Goal: Task Accomplishment & Management: Use online tool/utility

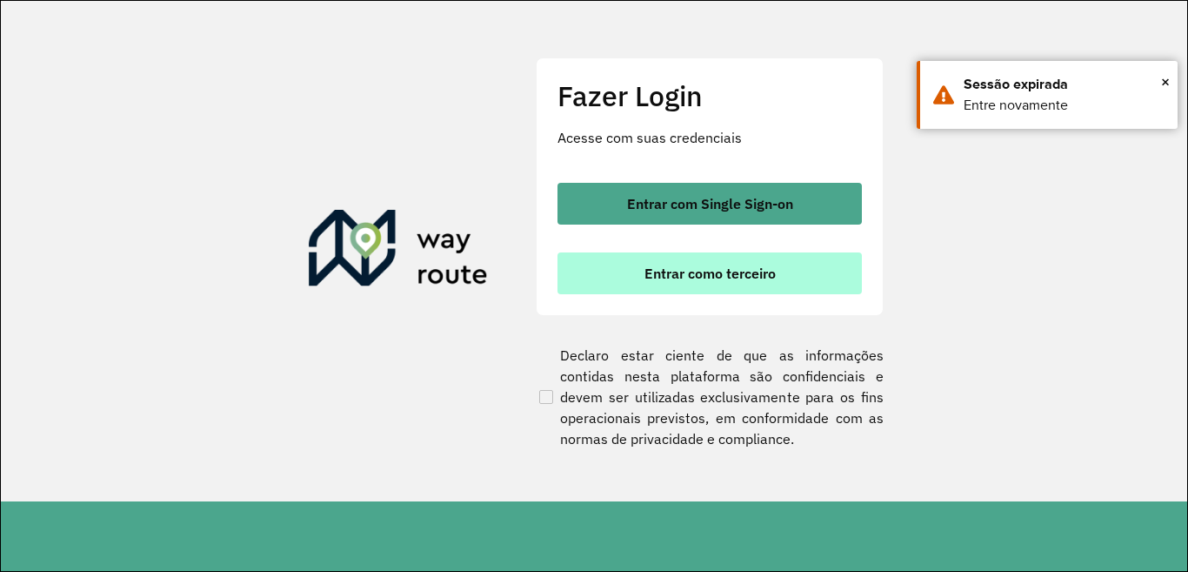
click at [692, 280] on span "Entrar como terceiro" at bounding box center [710, 273] width 131 height 14
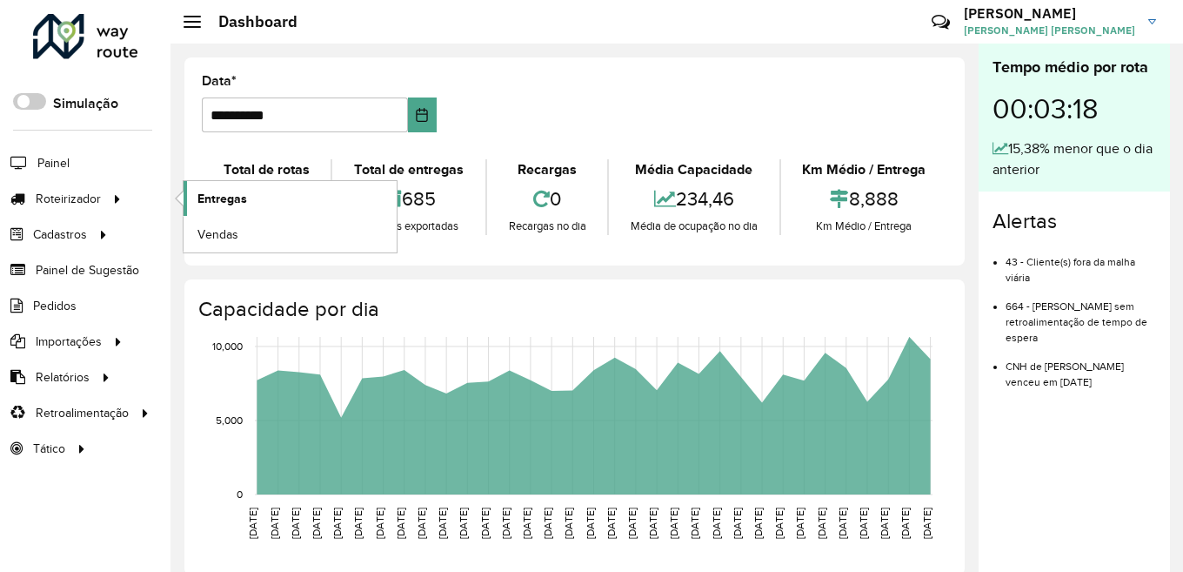
click at [224, 196] on span "Entregas" at bounding box center [222, 199] width 50 height 18
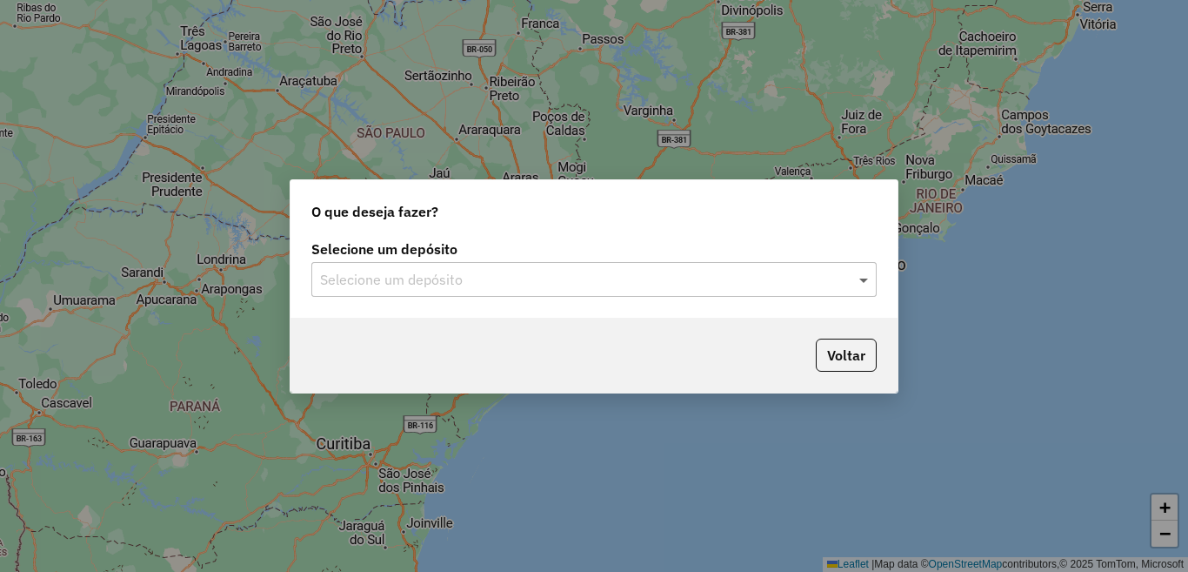
click at [863, 276] on span at bounding box center [866, 279] width 22 height 21
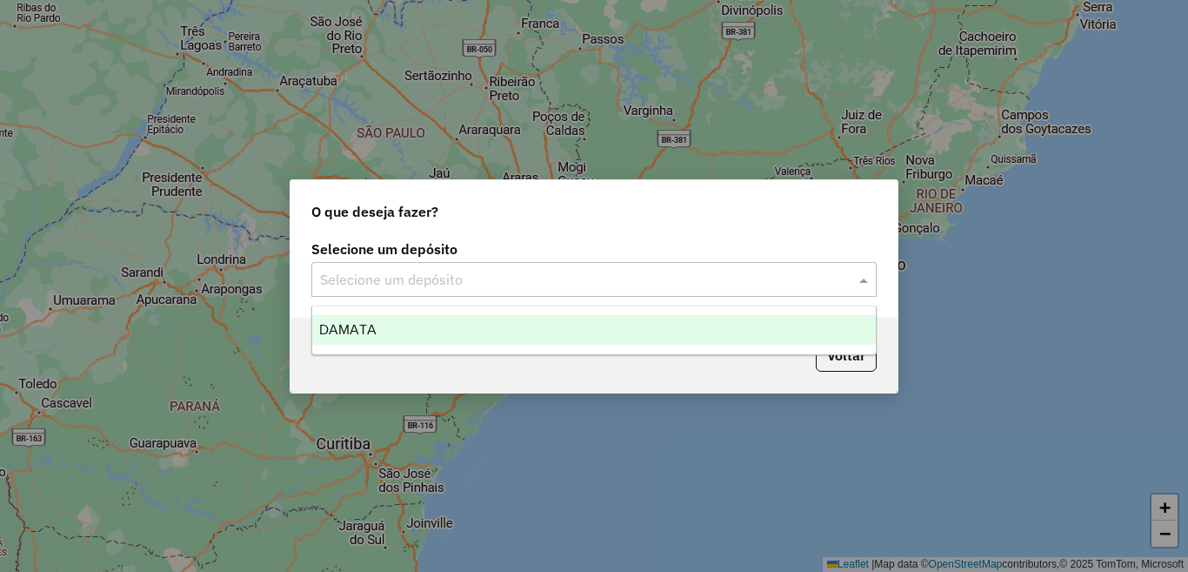
click at [371, 331] on span "DAMATA" at bounding box center [347, 329] width 57 height 15
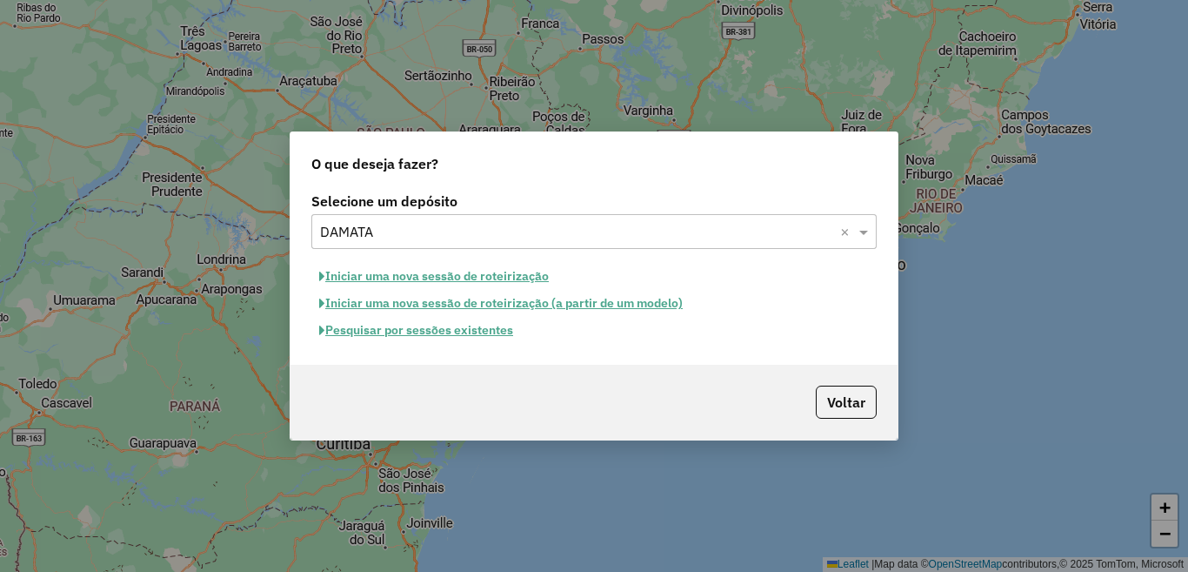
click at [378, 331] on button "Pesquisar por sessões existentes" at bounding box center [416, 330] width 210 height 27
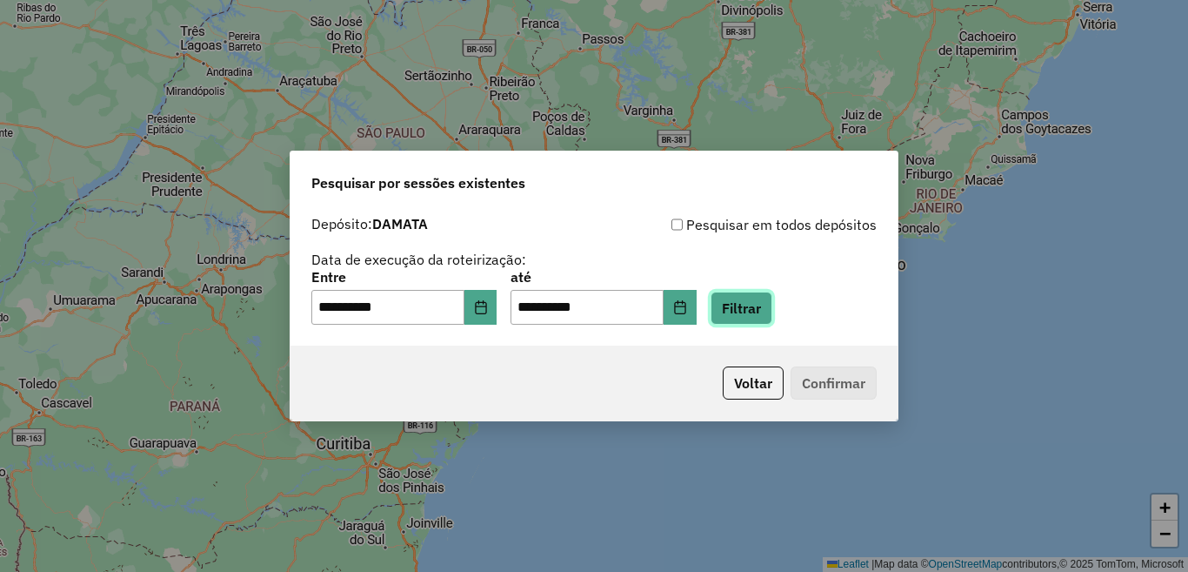
click at [772, 312] on button "Filtrar" at bounding box center [742, 307] width 62 height 33
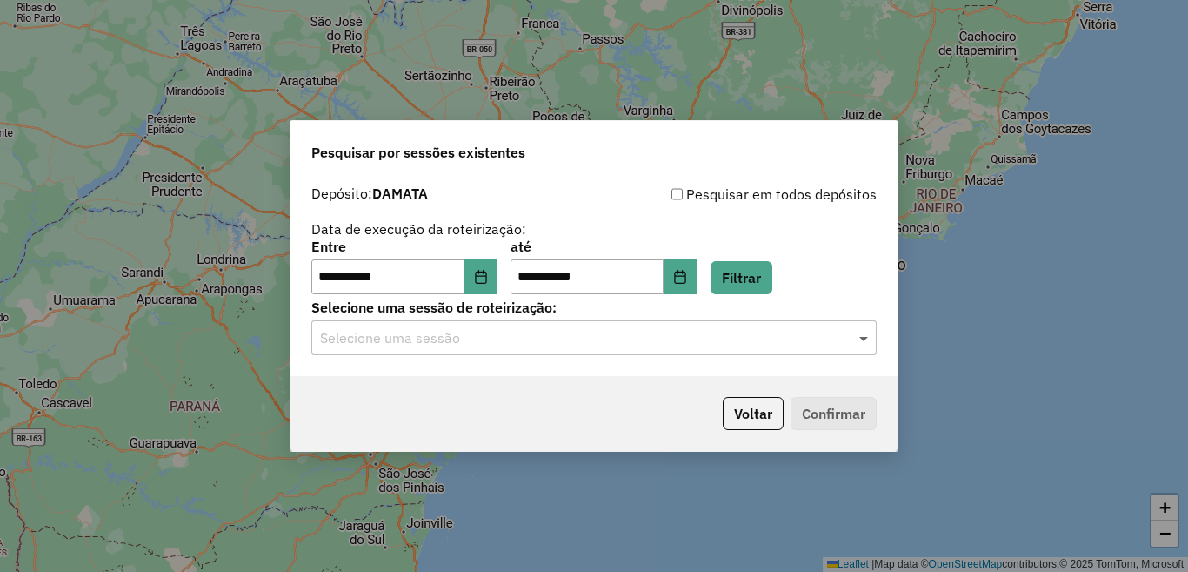
click at [864, 338] on span at bounding box center [866, 337] width 22 height 21
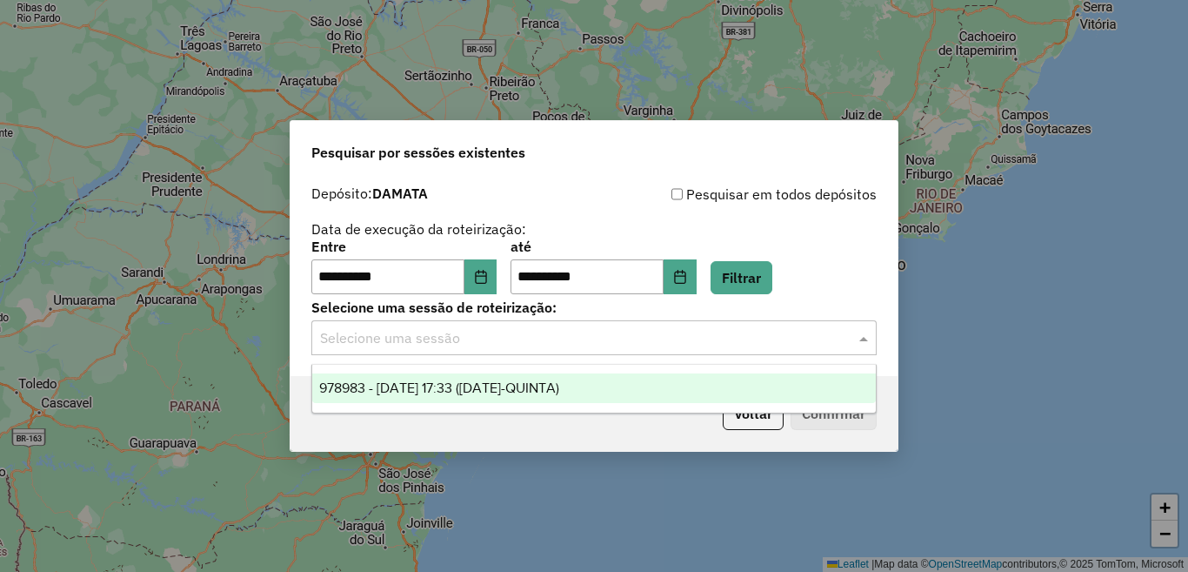
click at [559, 382] on span "978983 - [DATE] 17:33 ([DATE]-QUINTA)" at bounding box center [439, 387] width 240 height 15
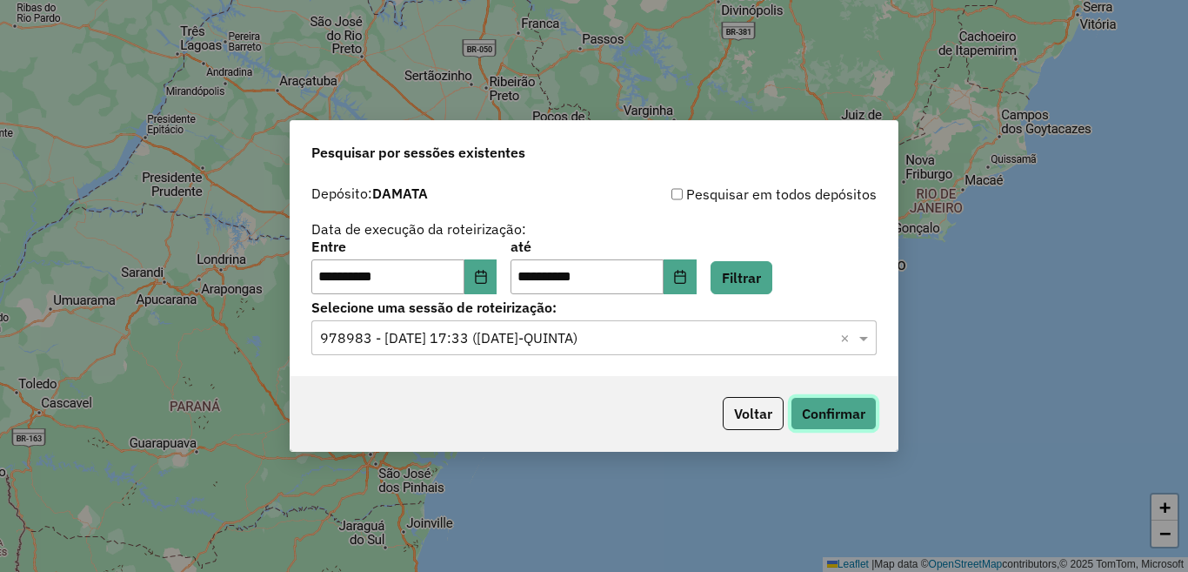
click at [851, 418] on button "Confirmar" at bounding box center [834, 413] width 86 height 33
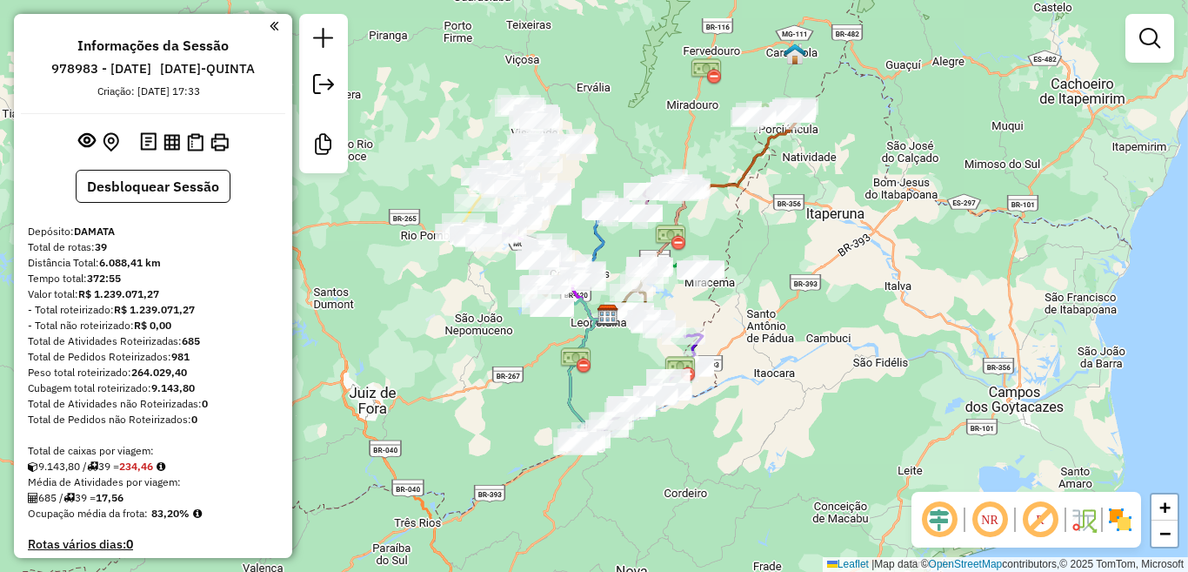
drag, startPoint x: 750, startPoint y: 324, endPoint x: 614, endPoint y: 357, distance: 139.5
click at [614, 357] on div "Janela de atendimento Grade de atendimento Capacidade Transportadoras Veículos …" at bounding box center [594, 286] width 1188 height 572
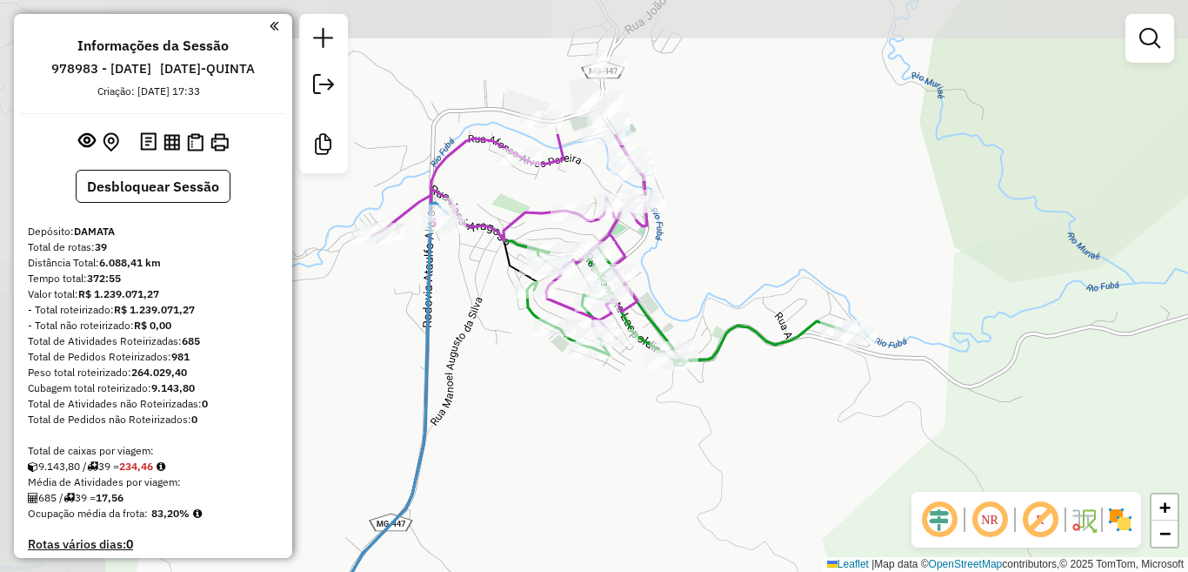
drag, startPoint x: 443, startPoint y: 194, endPoint x: 589, endPoint y: 367, distance: 226.6
click at [589, 367] on div "Janela de atendimento Grade de atendimento Capacidade Transportadoras Veículos …" at bounding box center [594, 286] width 1188 height 572
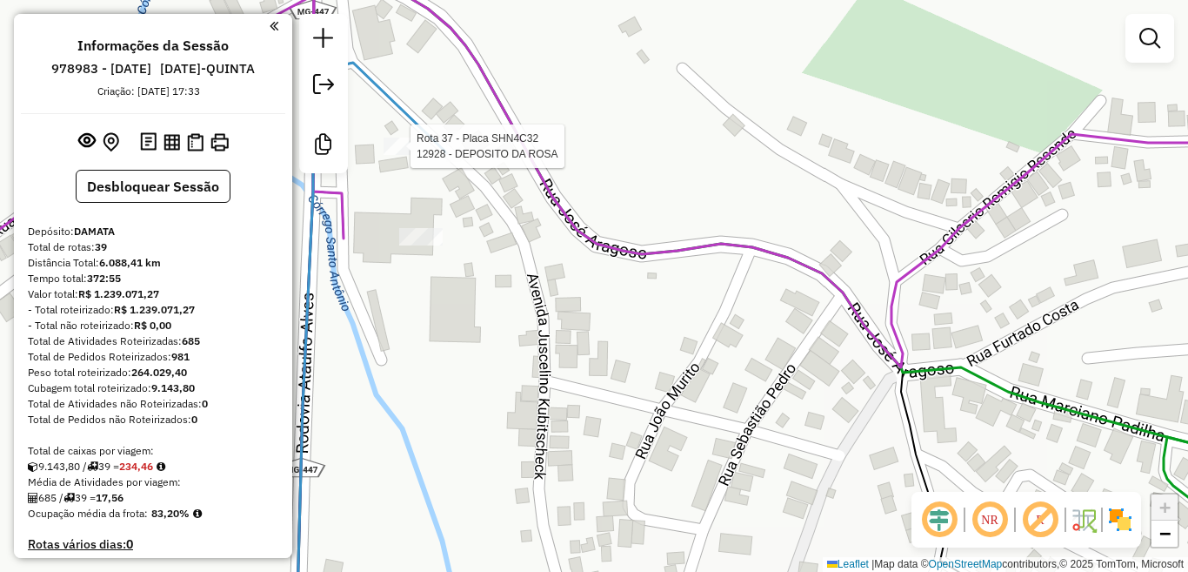
select select "**********"
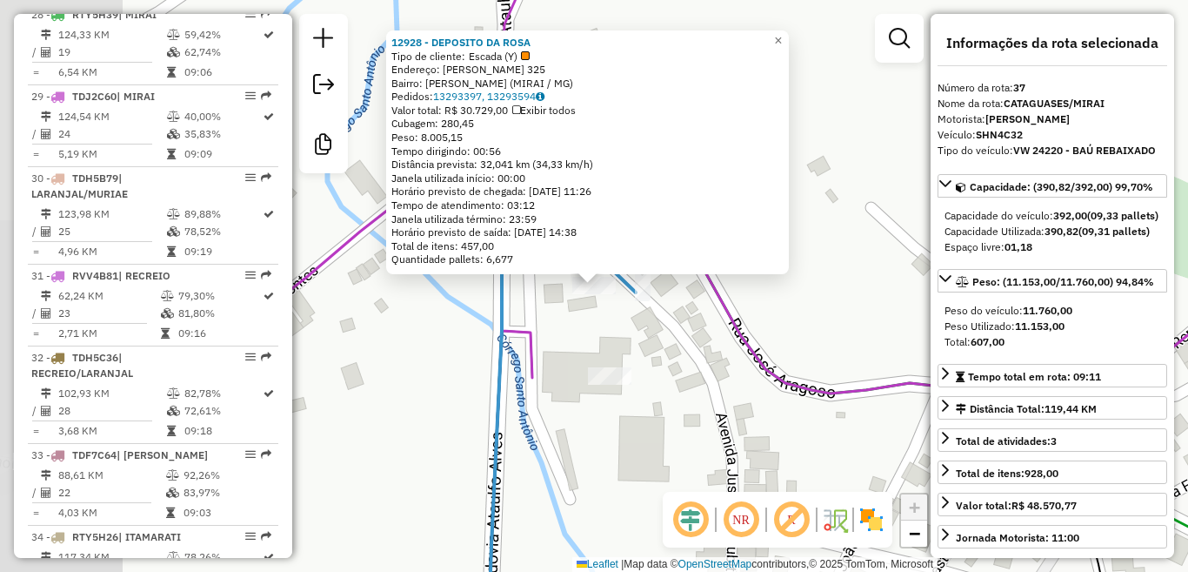
scroll to position [3665, 0]
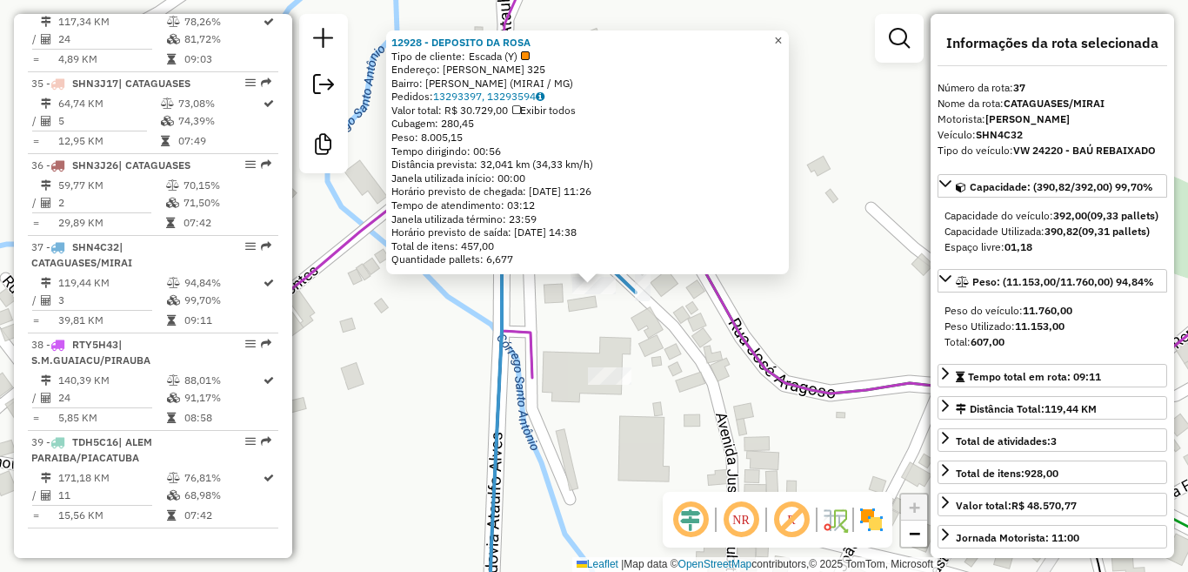
click at [782, 33] on span "×" at bounding box center [778, 40] width 8 height 15
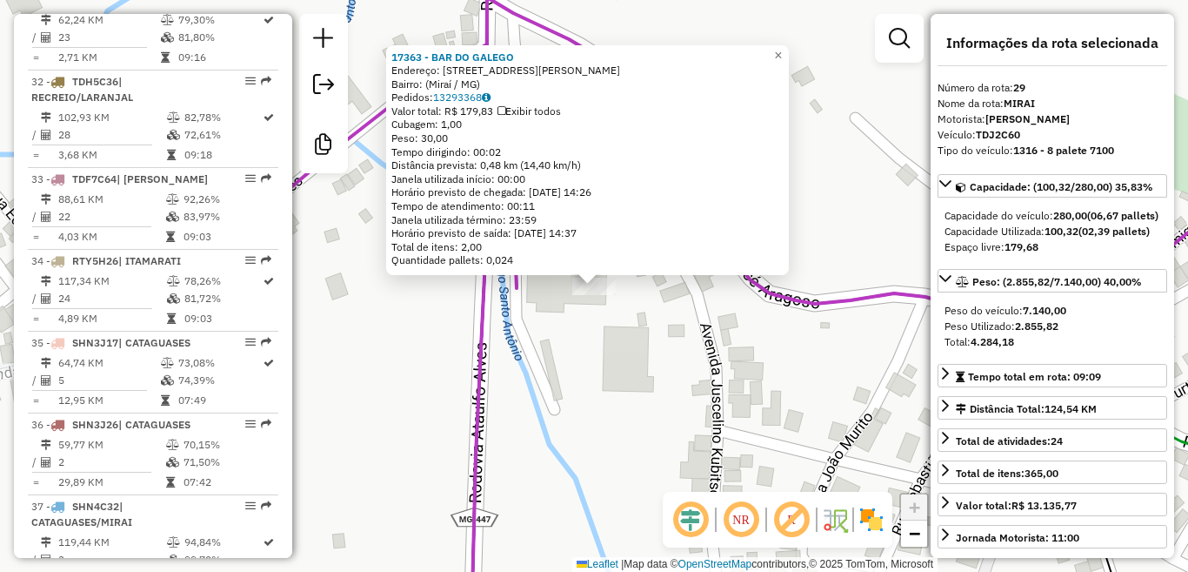
scroll to position [3201, 0]
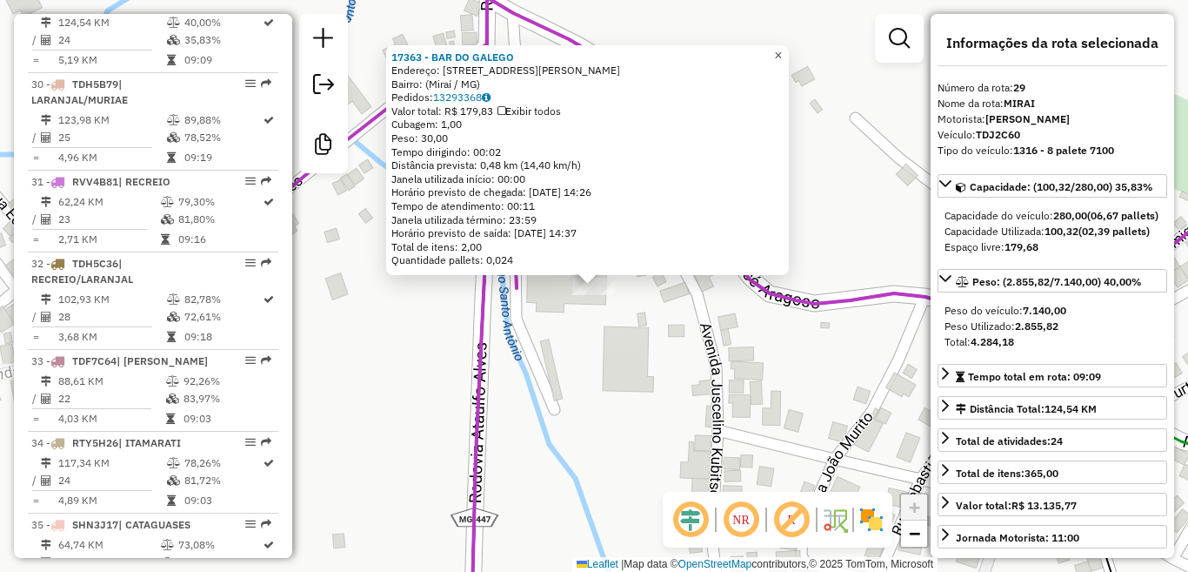
click at [782, 50] on span "×" at bounding box center [778, 55] width 8 height 15
